Goal: Task Accomplishment & Management: Use online tool/utility

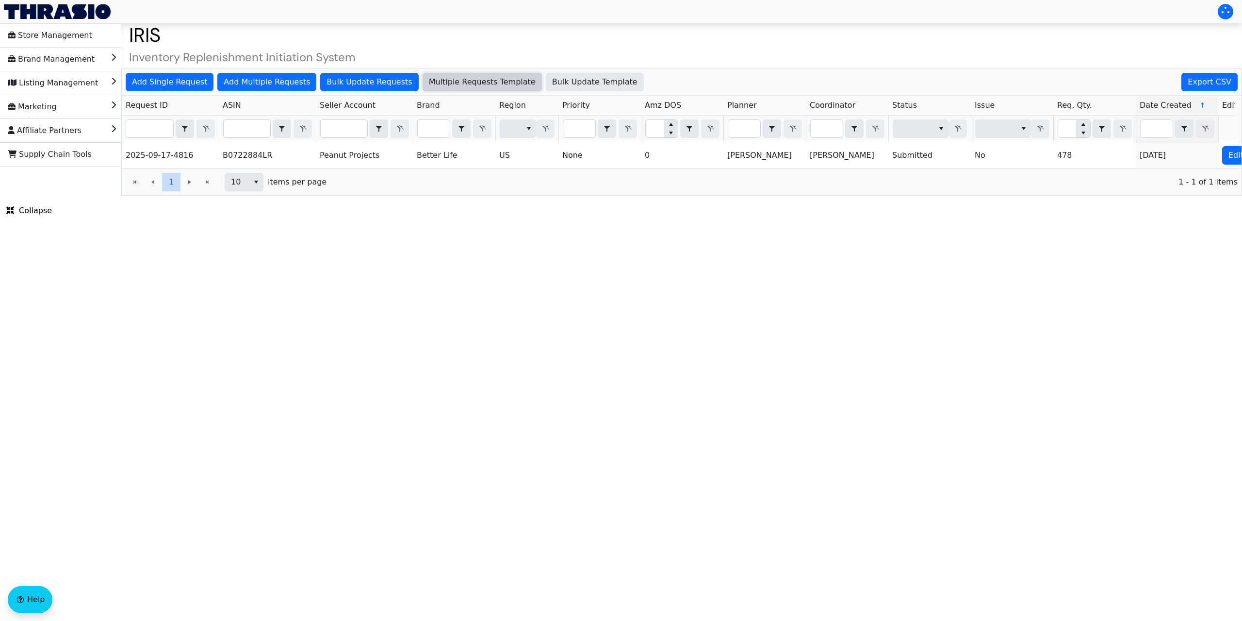
click at [483, 77] on span "Multiple Requests Template" at bounding box center [482, 82] width 107 height 12
click at [165, 76] on span "Add Single Request" at bounding box center [169, 82] width 75 height 12
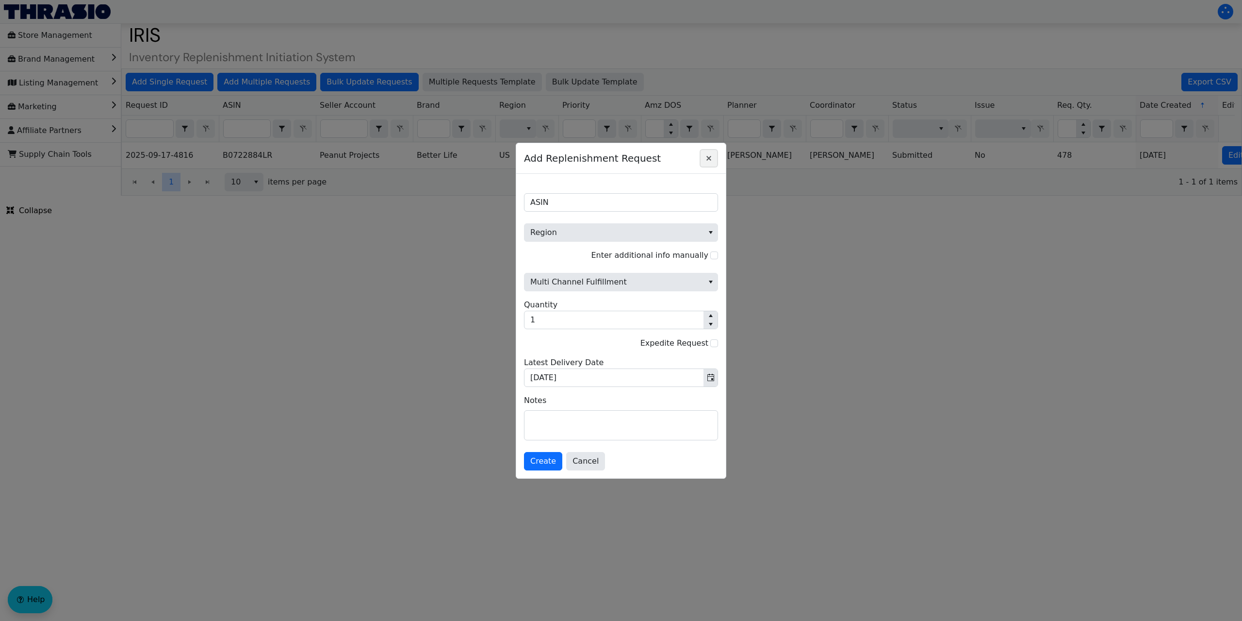
click at [711, 153] on span "Close" at bounding box center [709, 158] width 12 height 12
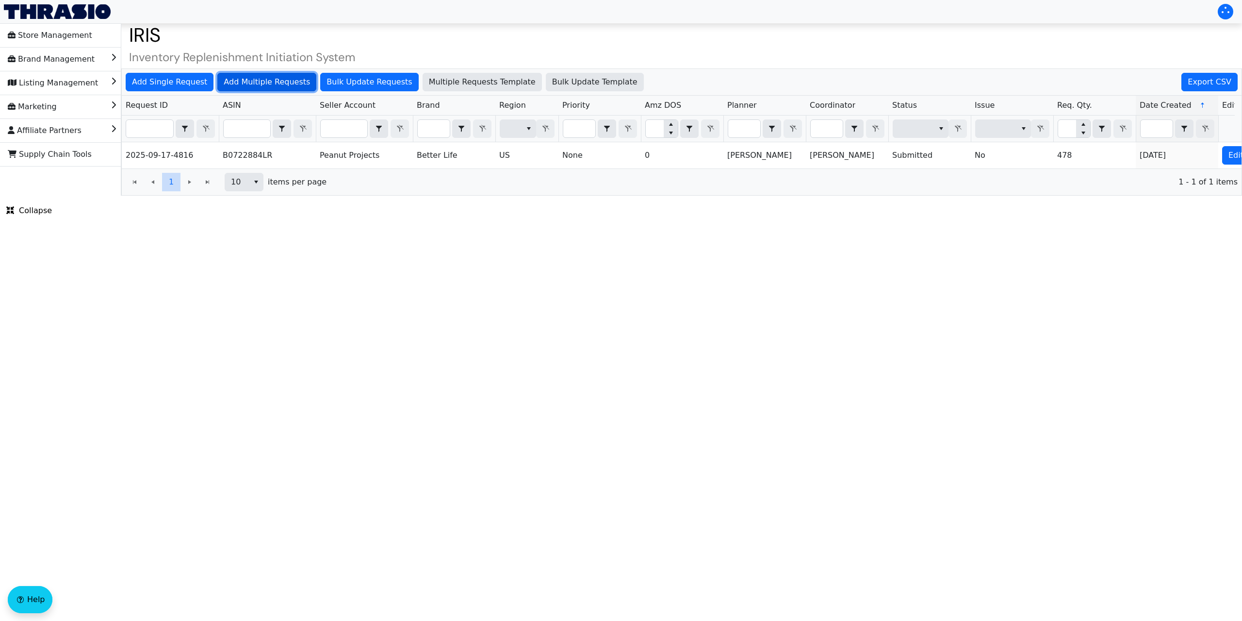
click at [267, 82] on span "Add Multiple Requests" at bounding box center [267, 82] width 86 height 12
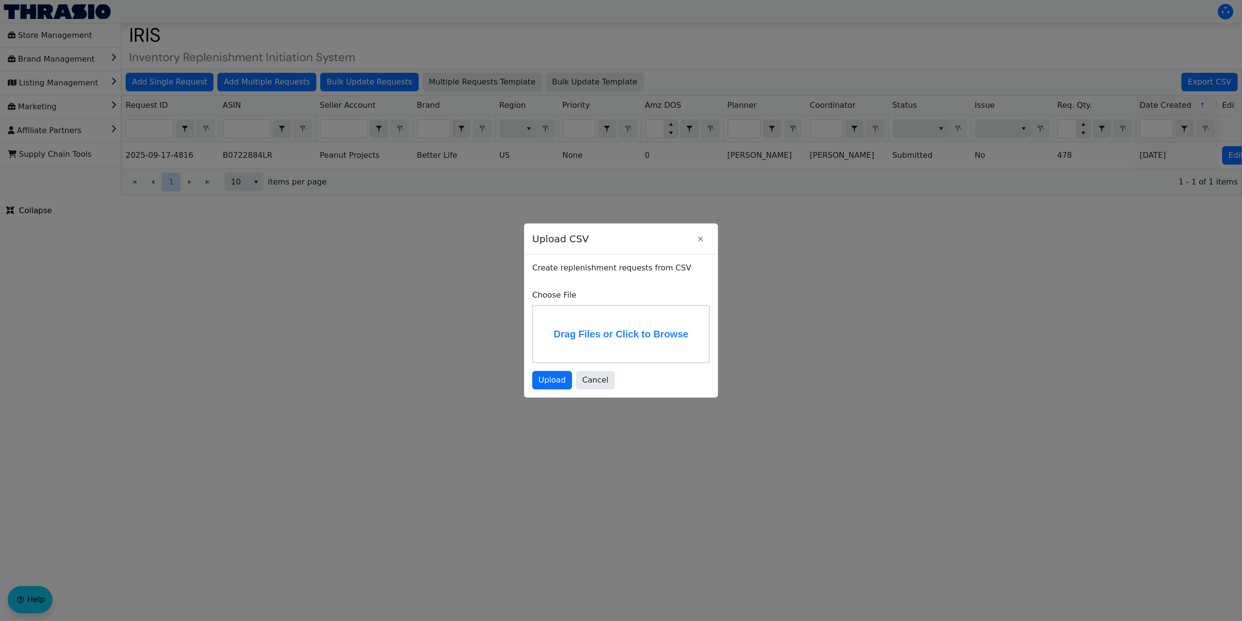
click at [592, 329] on label "Drag Files or Click to Browse" at bounding box center [621, 334] width 176 height 56
click at [0, 0] on input "Drag Files or Click to Browse" at bounding box center [0, 0] width 0 height 0
click at [552, 377] on span "Upload" at bounding box center [552, 380] width 27 height 12
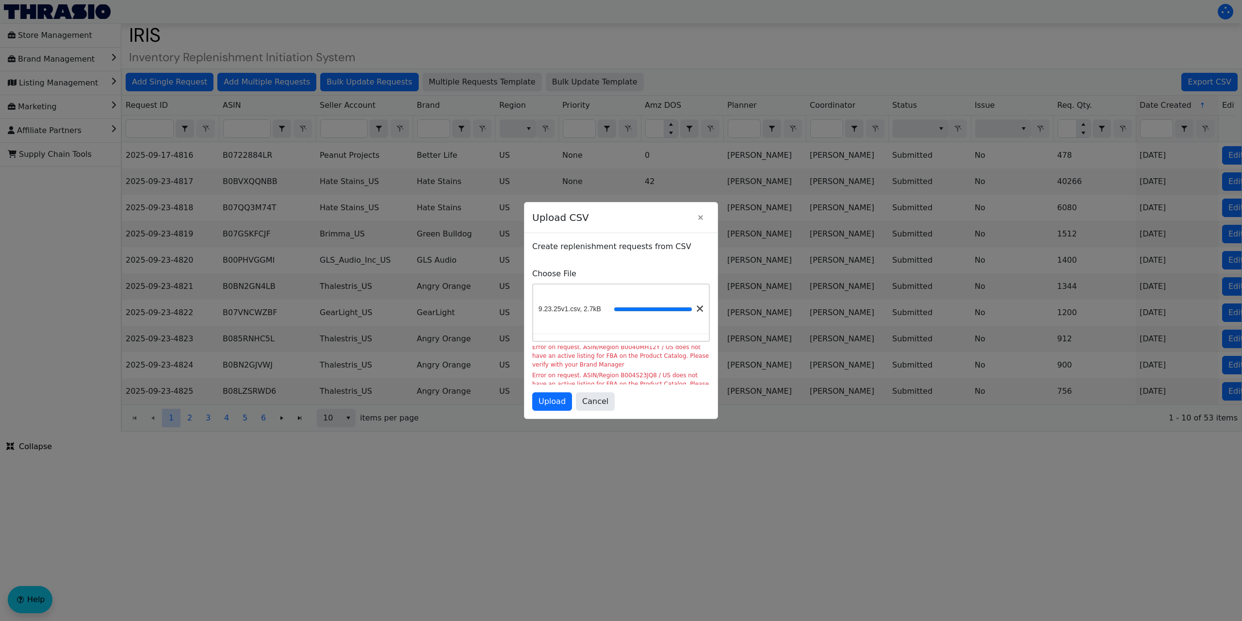
scroll to position [46, 0]
click at [601, 401] on span "Cancel" at bounding box center [595, 401] width 26 height 12
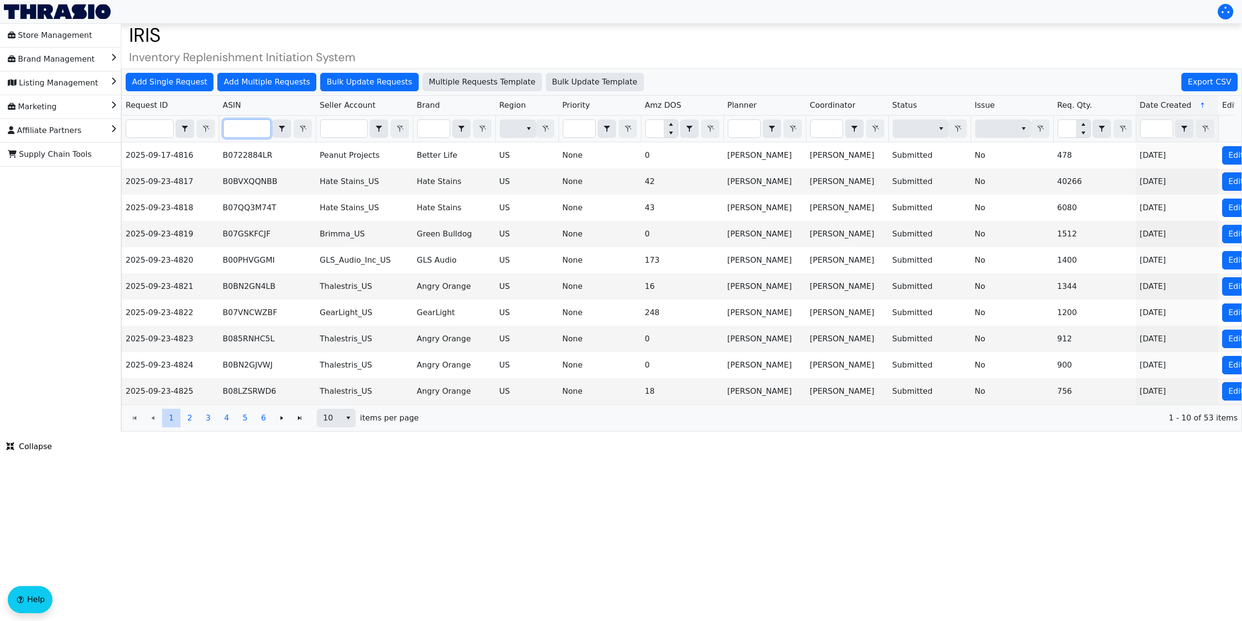
click at [240, 126] on input "Filter" at bounding box center [247, 128] width 47 height 17
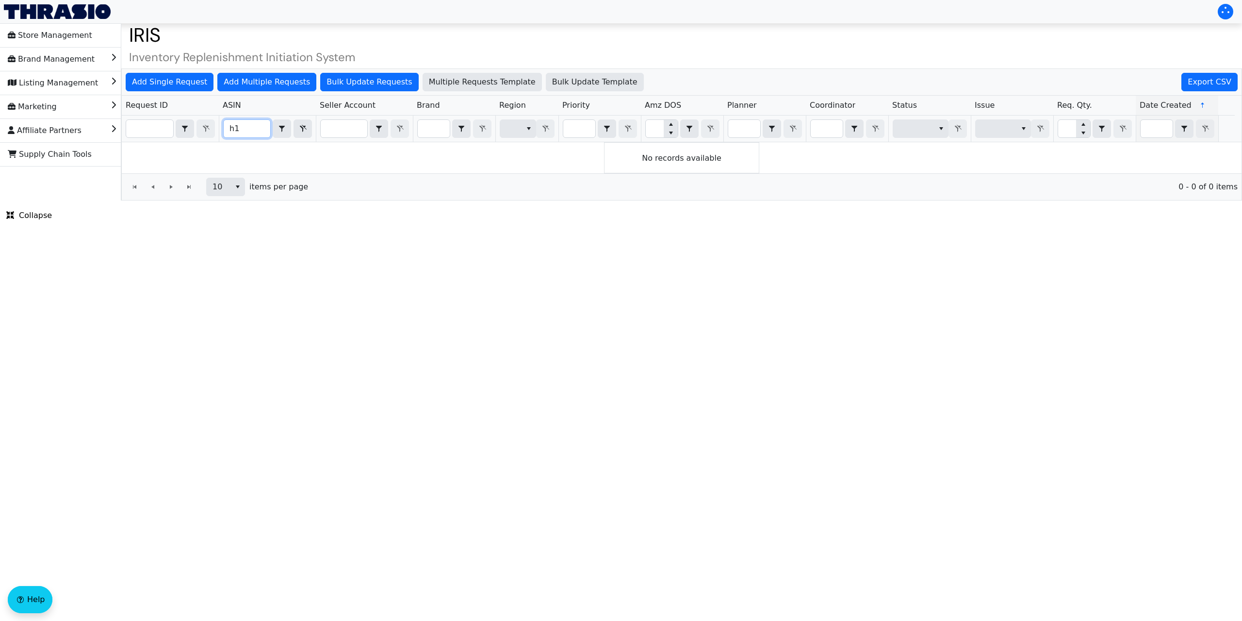
type input "h"
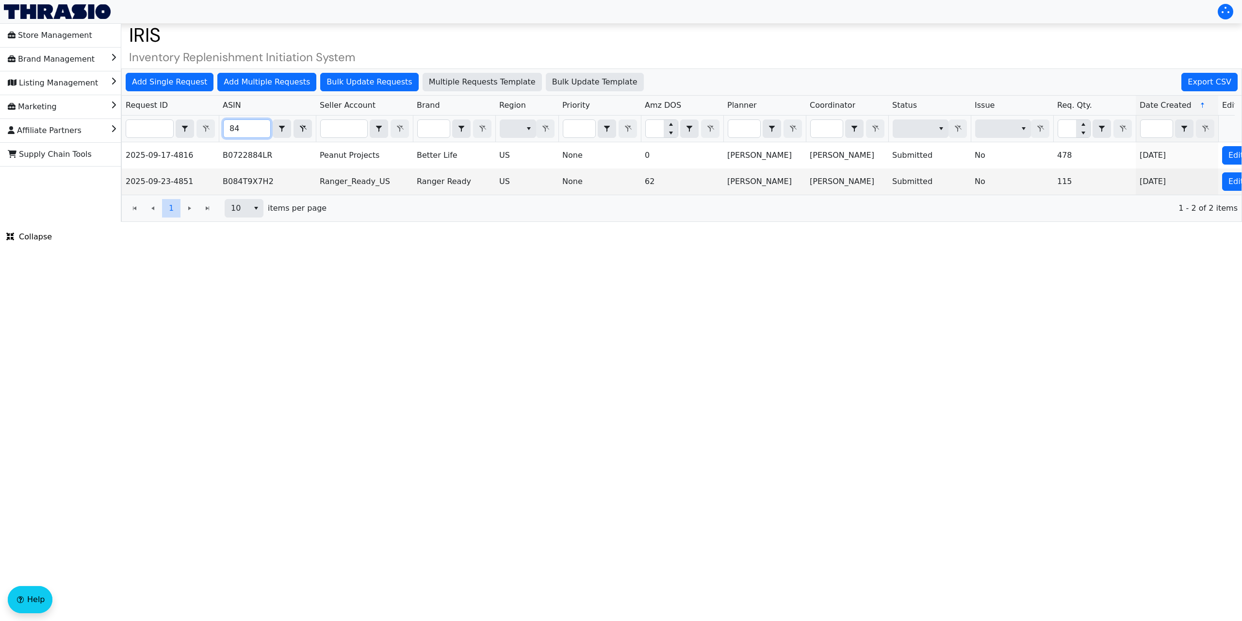
type input "8"
